Goal: Communication & Community: Participate in discussion

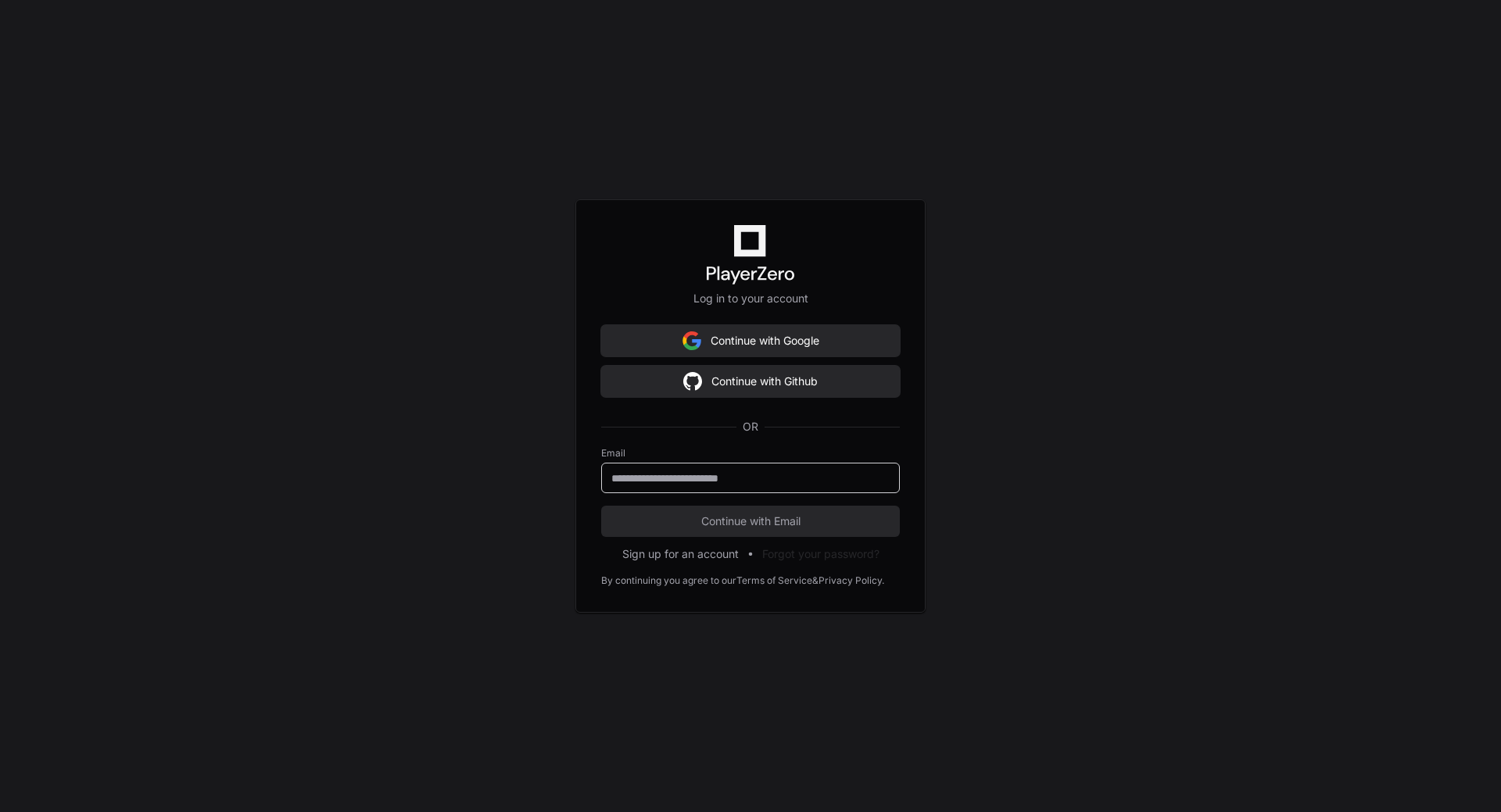
click at [689, 479] on input "email" at bounding box center [750, 478] width 278 height 15
click at [730, 466] on div at bounding box center [750, 478] width 298 height 31
click at [725, 491] on form "Email Continue with Email" at bounding box center [750, 492] width 298 height 90
click at [733, 480] on input "email" at bounding box center [750, 478] width 278 height 15
type input "**********"
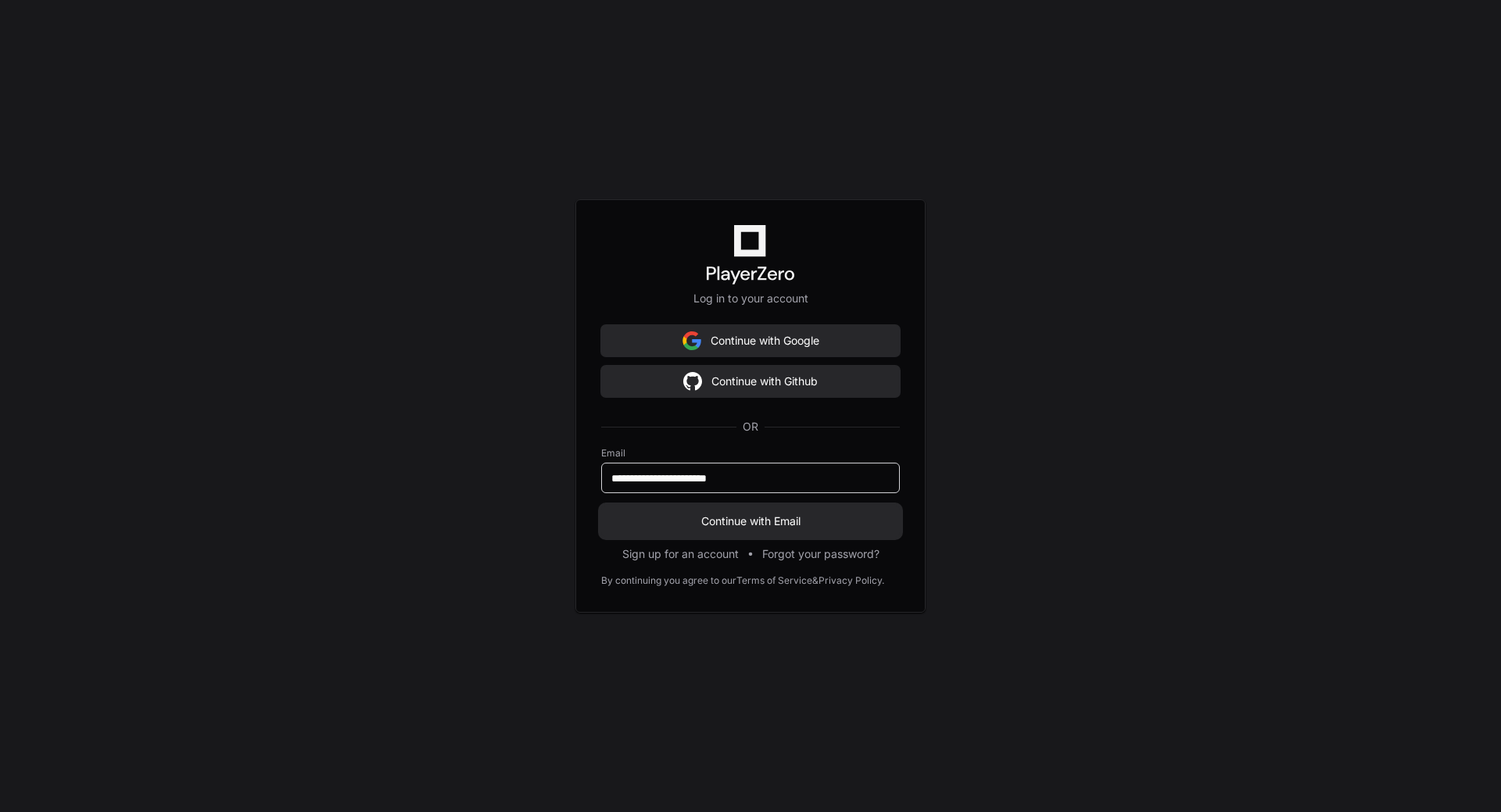
click at [781, 510] on button "Continue with Email" at bounding box center [750, 521] width 298 height 32
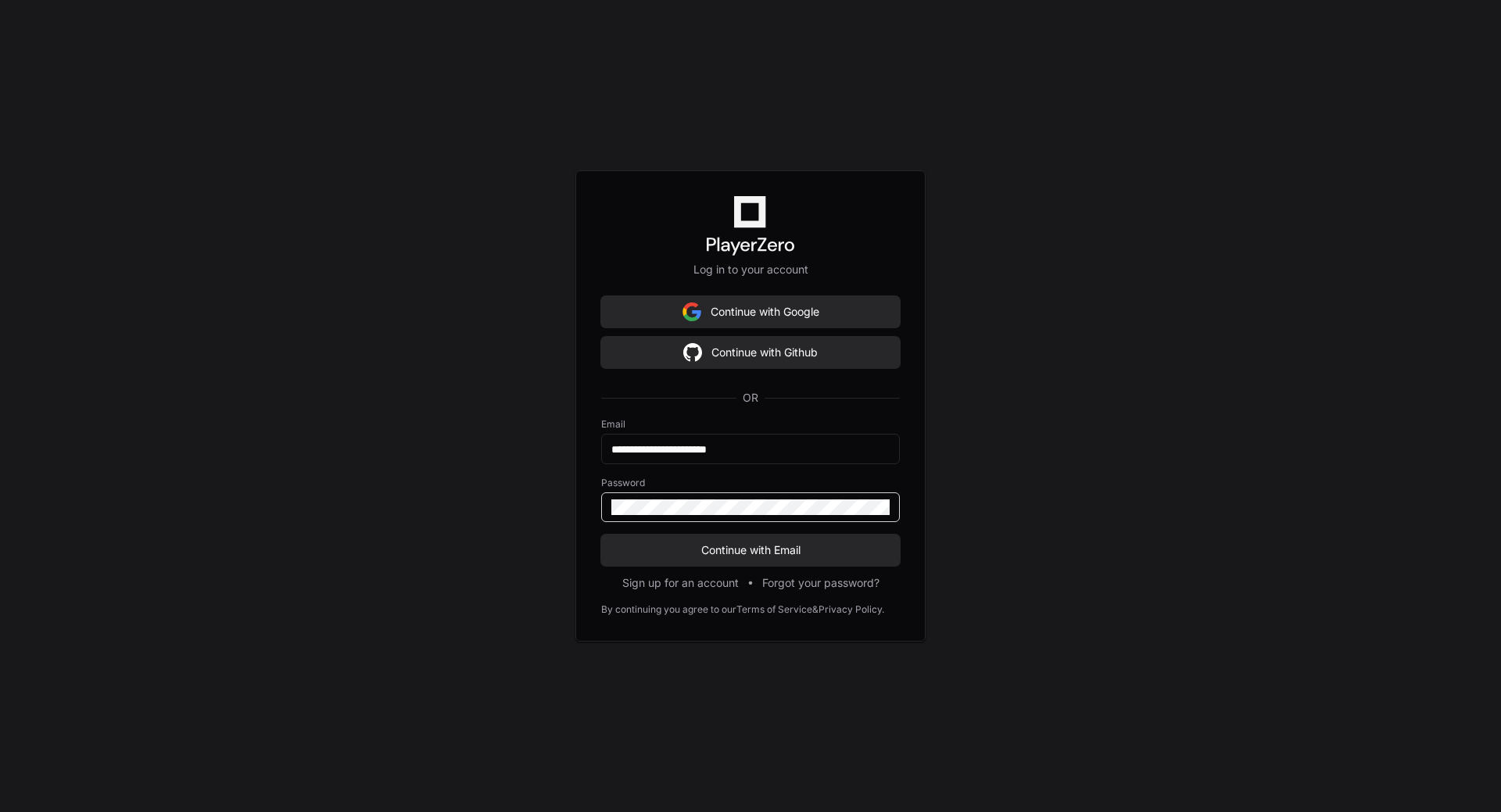
click at [601, 535] on button "Continue with Email" at bounding box center [750, 550] width 298 height 32
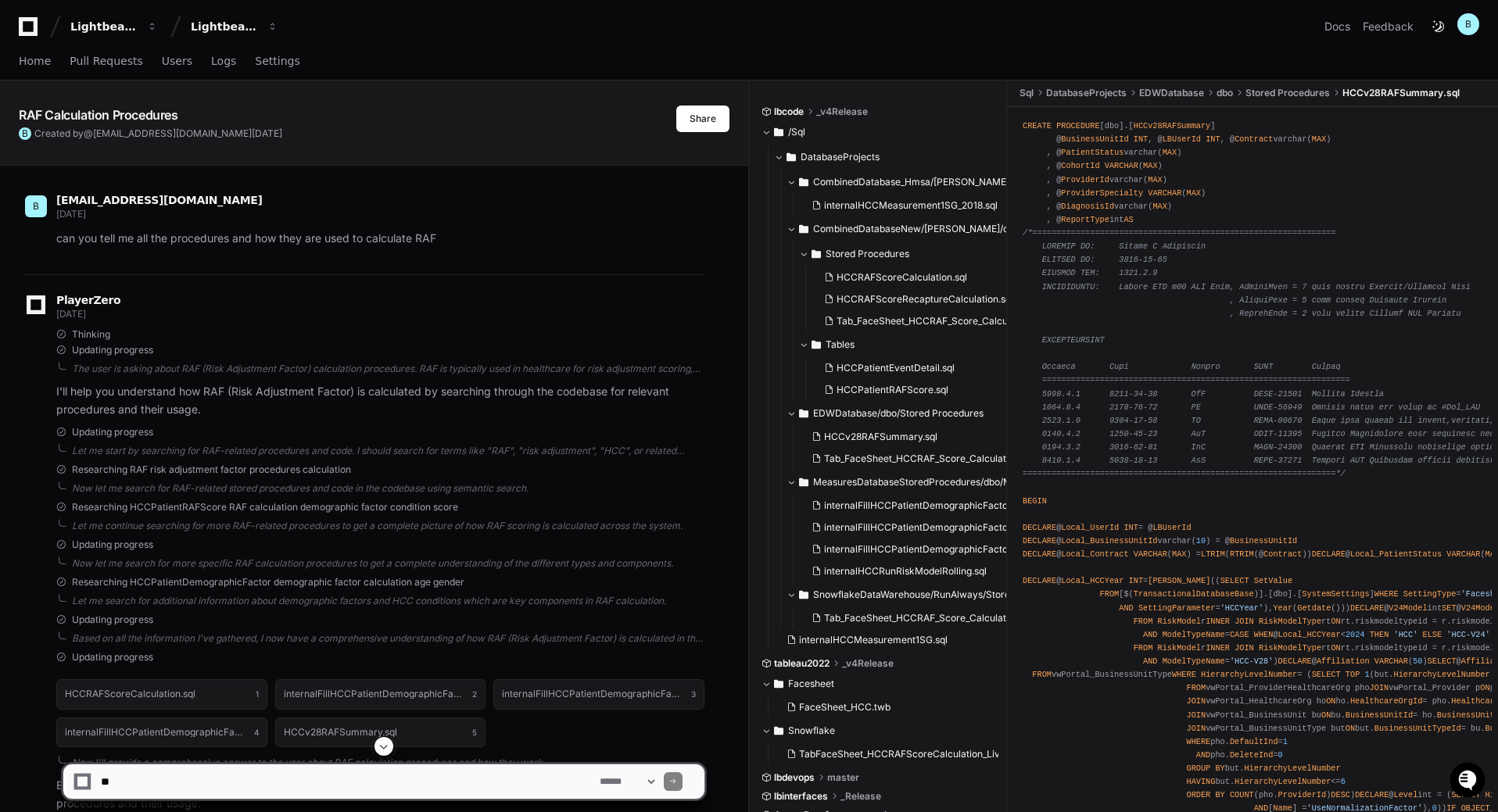
click at [291, 787] on textarea at bounding box center [347, 781] width 499 height 35
click at [304, 780] on textarea at bounding box center [347, 781] width 499 height 35
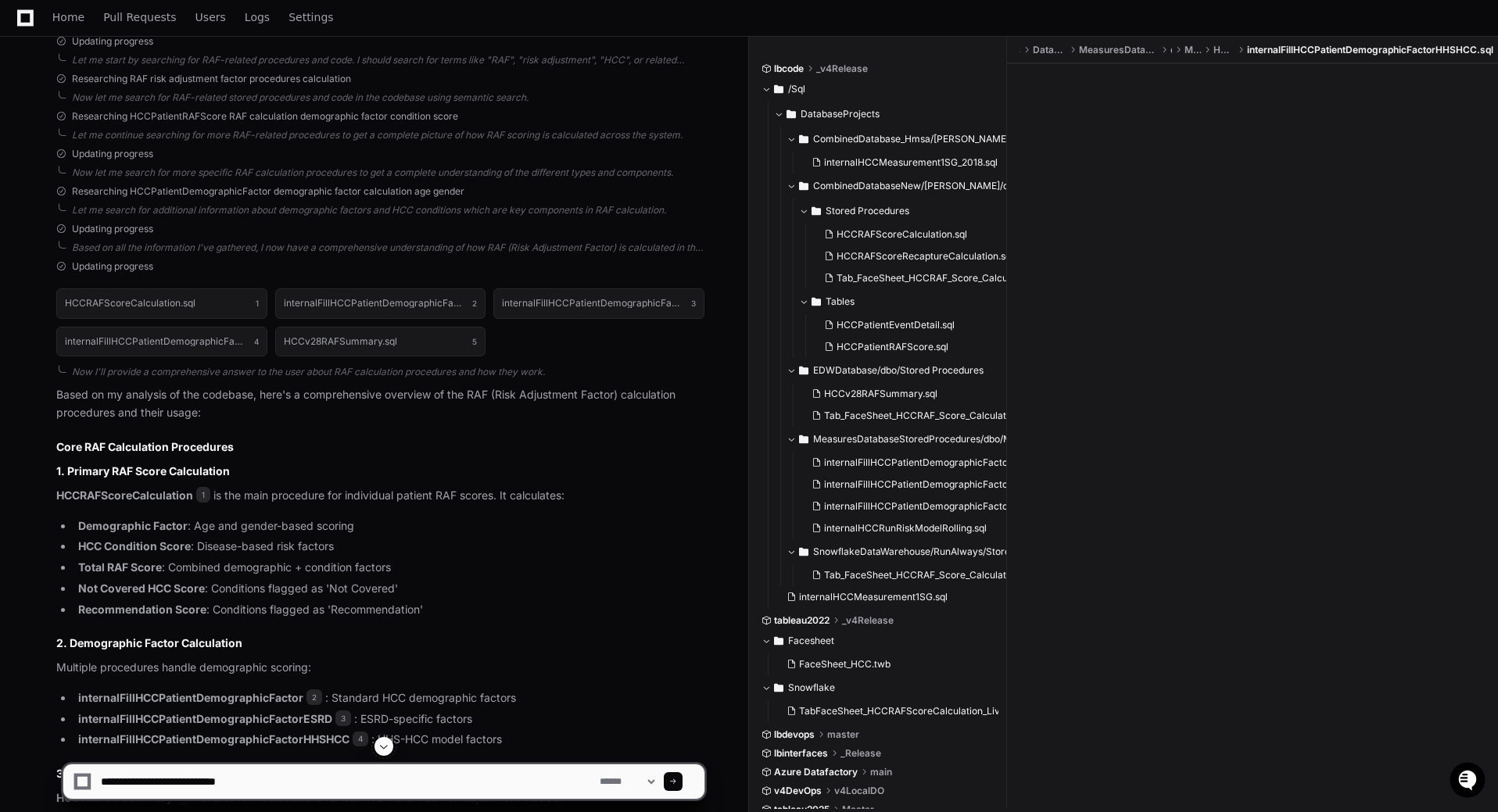
scroll to position [625, 0]
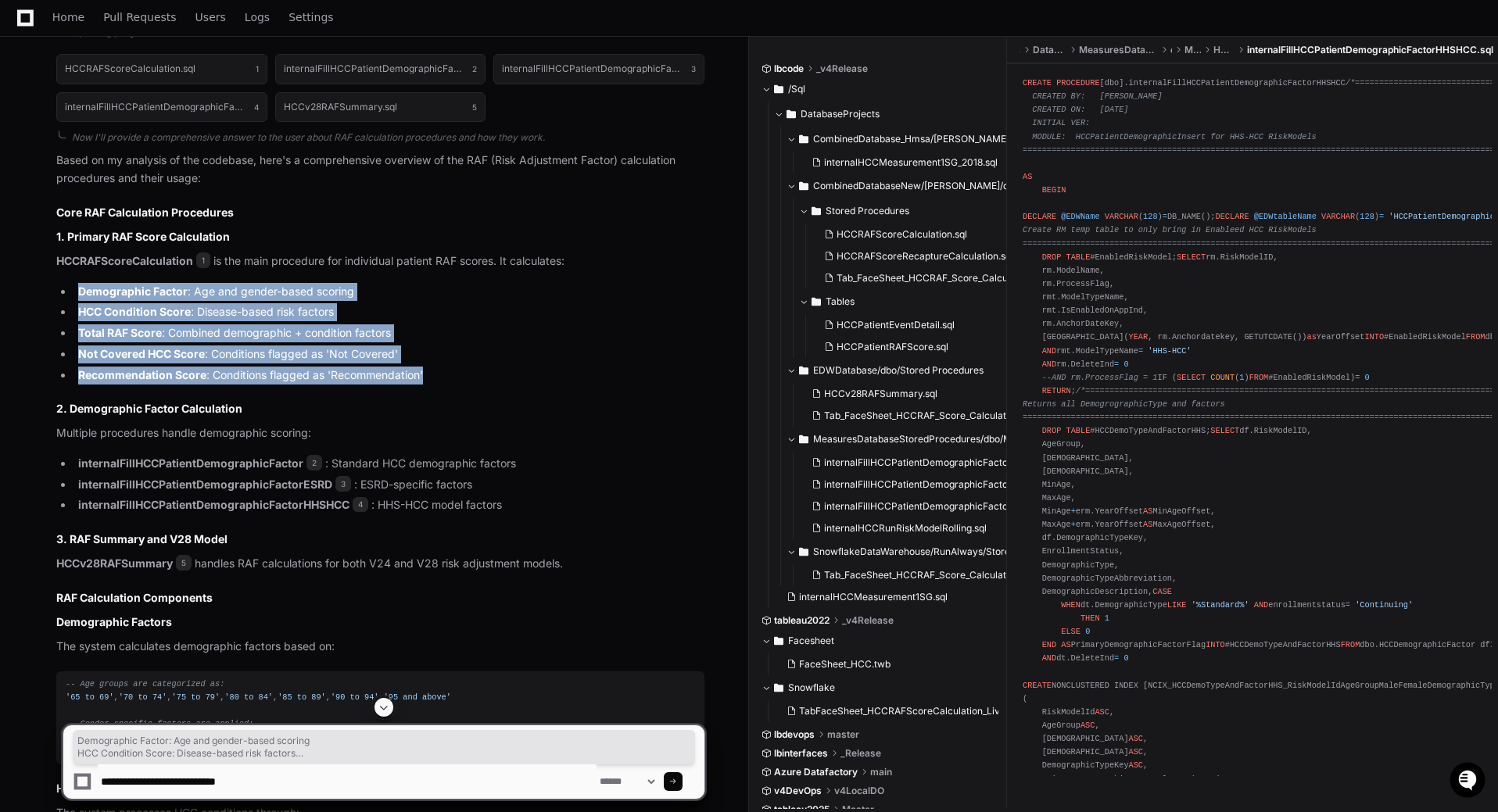
drag, startPoint x: 372, startPoint y: 380, endPoint x: 61, endPoint y: 290, distance: 323.8
click at [61, 290] on ul "Demographic Factor : Age and gender-based scoring HCC Condition Score : Disease…" at bounding box center [380, 334] width 648 height 102
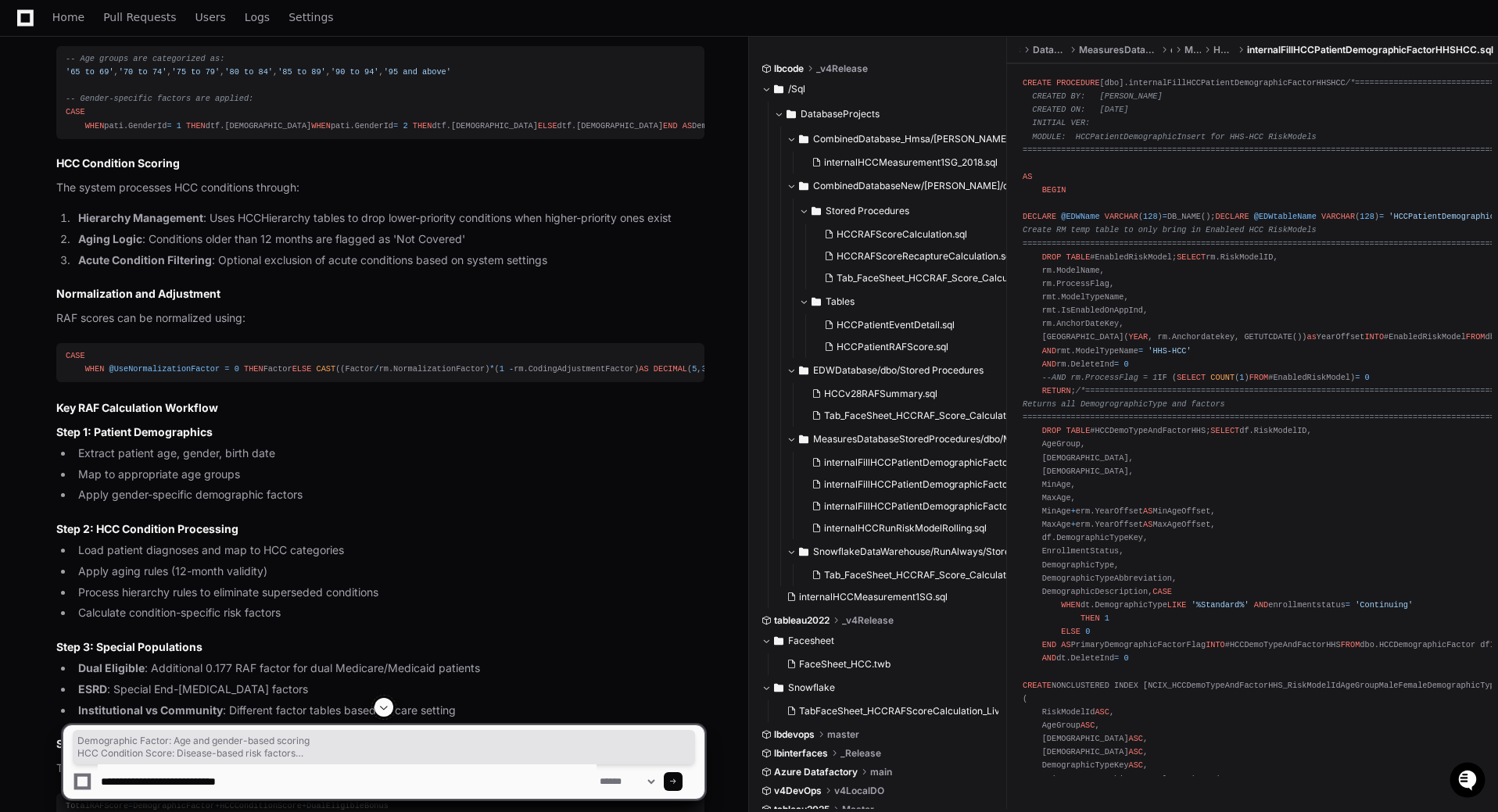
scroll to position [1798, 0]
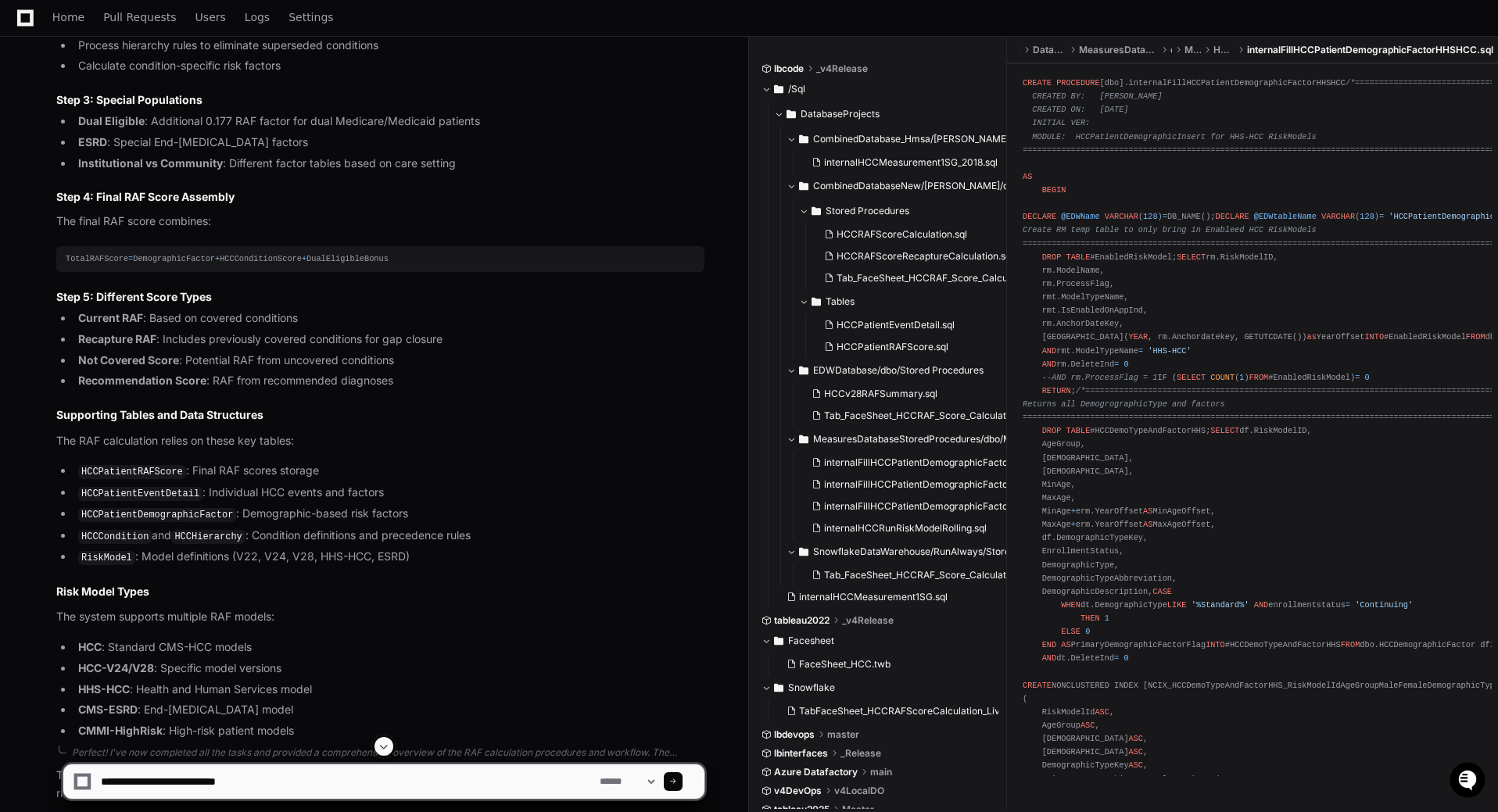
click at [358, 781] on textarea at bounding box center [347, 781] width 499 height 35
click at [308, 792] on textarea at bounding box center [347, 781] width 499 height 35
paste textarea "**********"
type textarea "**********"
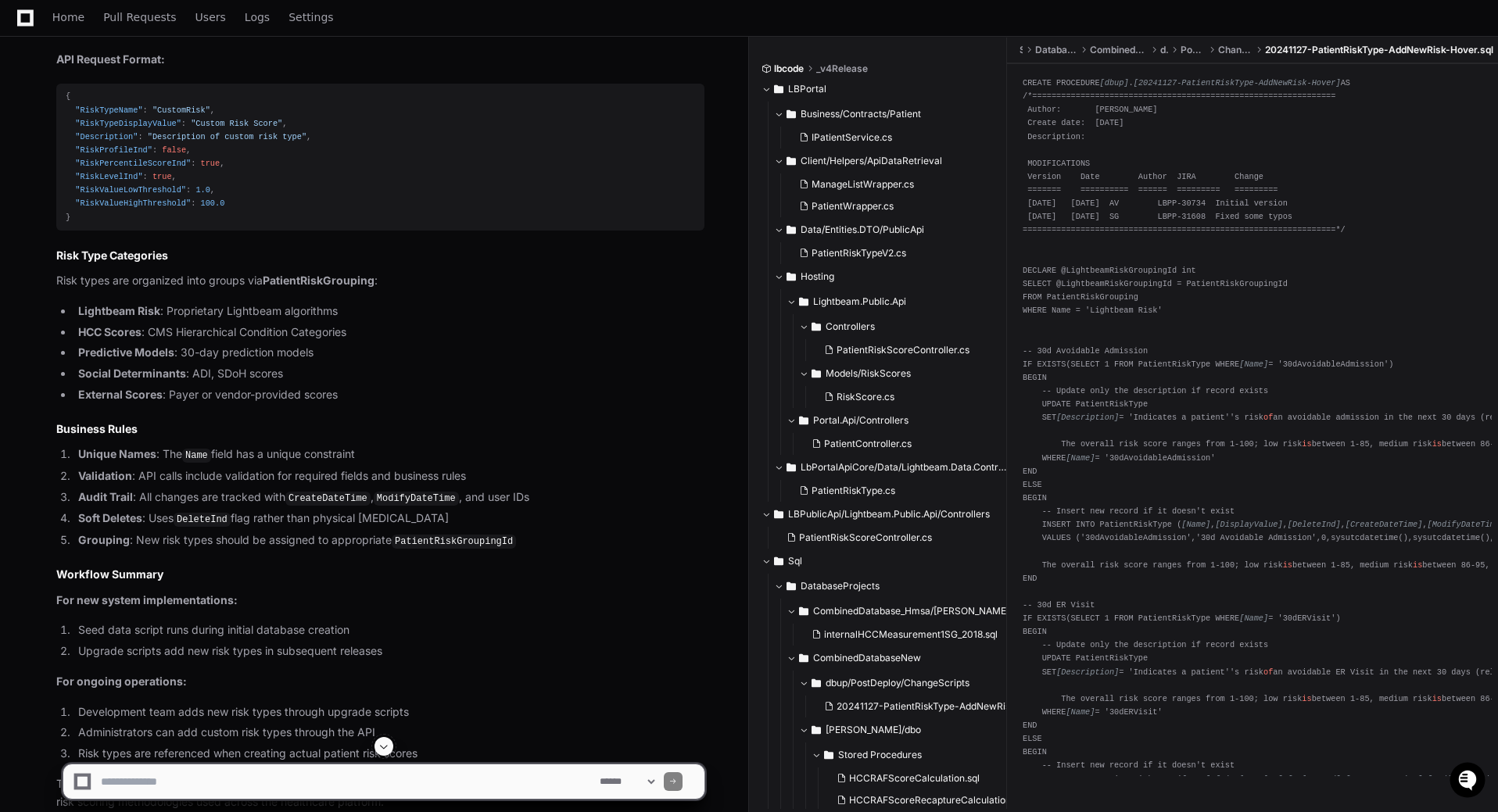
scroll to position [6285, 0]
